Goal: Task Accomplishment & Management: Manage account settings

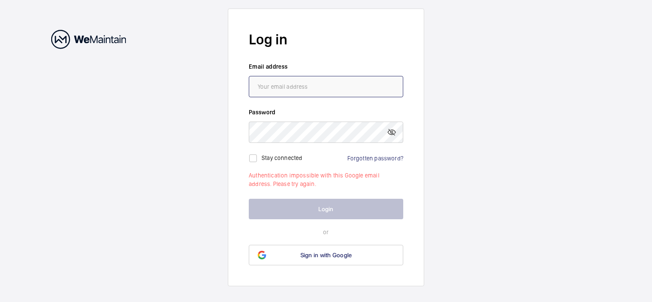
click at [292, 91] on input "email" at bounding box center [326, 86] width 155 height 21
type input "amy@liftman.co.uk"
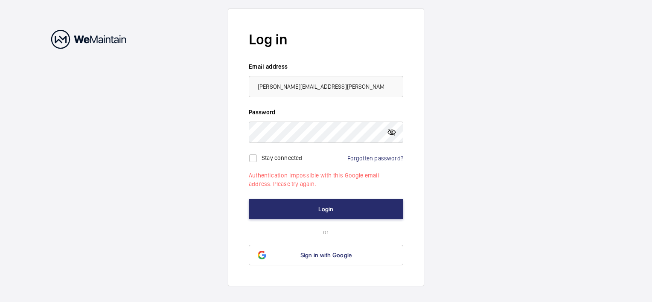
click at [391, 132] on mat-icon at bounding box center [392, 132] width 10 height 10
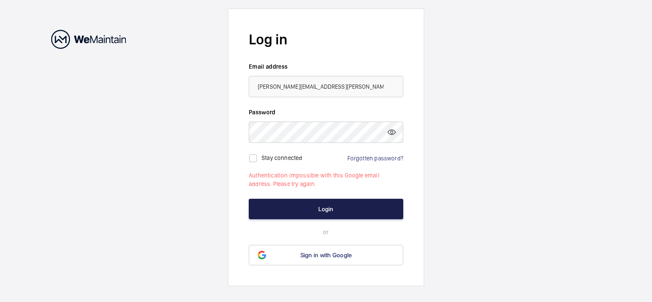
click at [340, 211] on button "Login" at bounding box center [326, 209] width 155 height 20
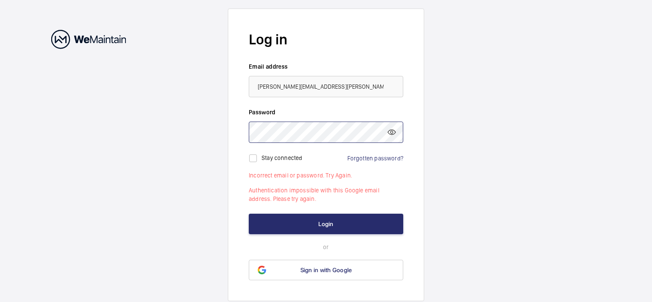
click at [249, 214] on button "Login" at bounding box center [326, 224] width 155 height 20
